Goal: Task Accomplishment & Management: Complete application form

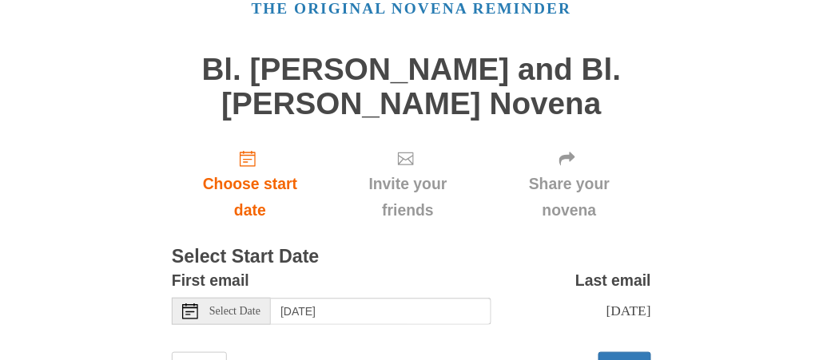
scroll to position [160, 0]
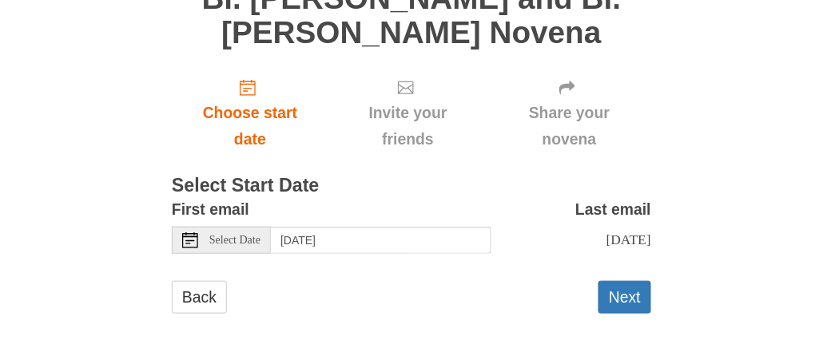
click at [189, 233] on icon at bounding box center [190, 241] width 16 height 16
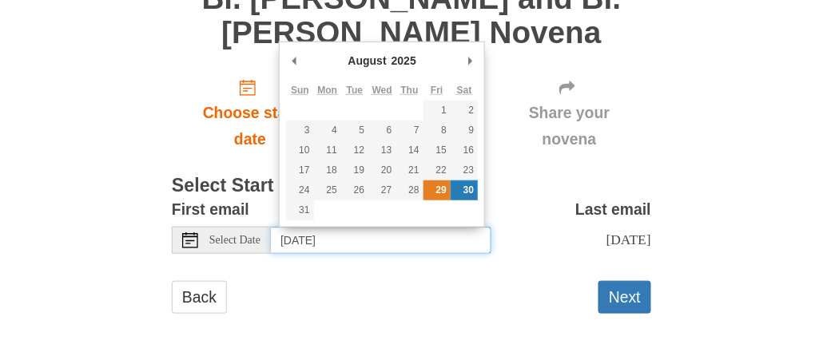
type input "Friday, August 29th"
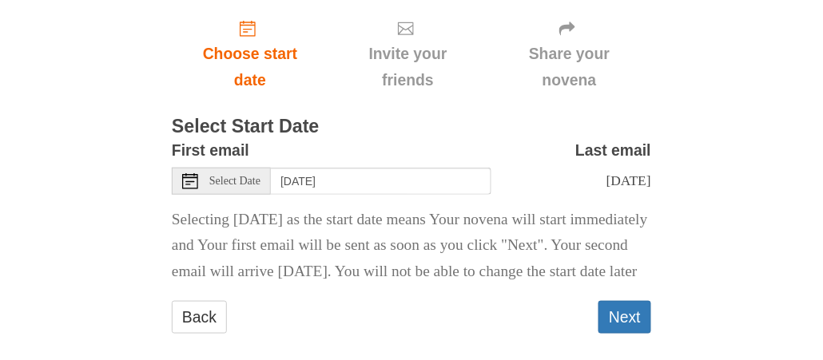
scroll to position [240, 0]
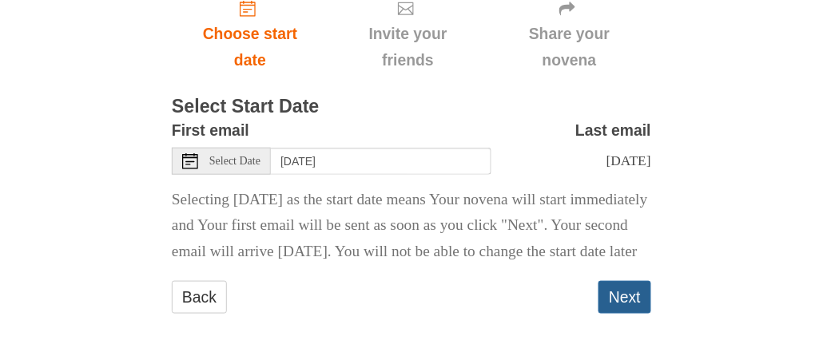
click at [631, 314] on button "Next" at bounding box center [625, 297] width 53 height 33
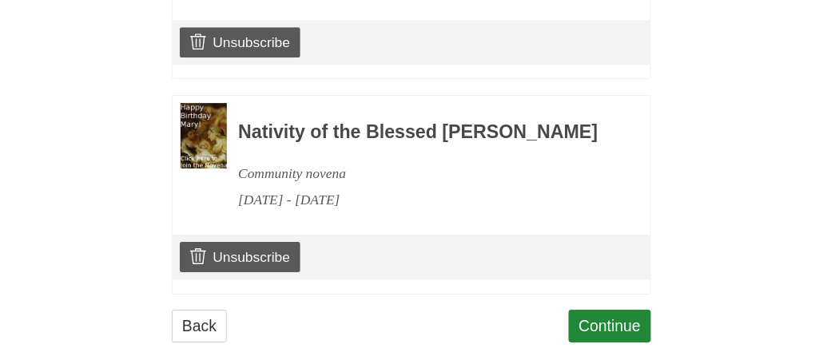
scroll to position [1028, 0]
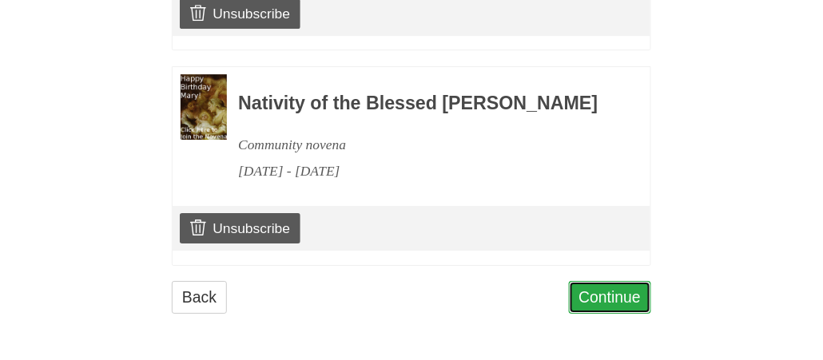
click at [611, 294] on link "Continue" at bounding box center [610, 297] width 83 height 33
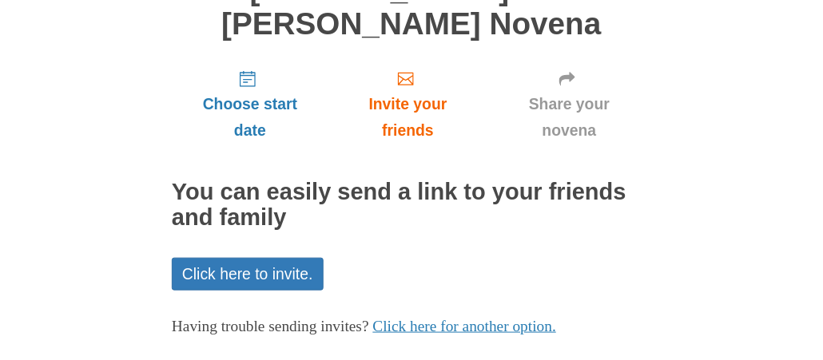
scroll to position [240, 0]
